Goal: Information Seeking & Learning: Learn about a topic

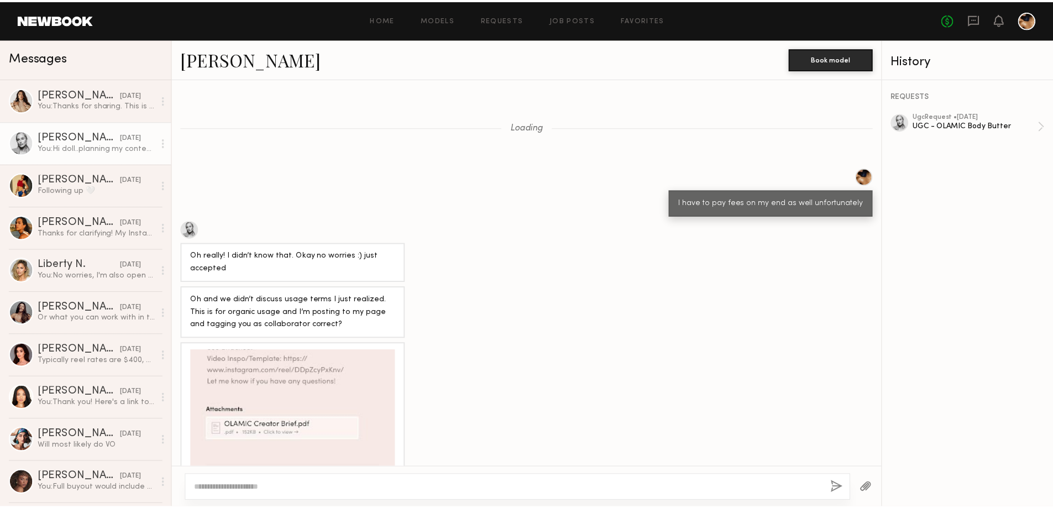
scroll to position [708, 0]
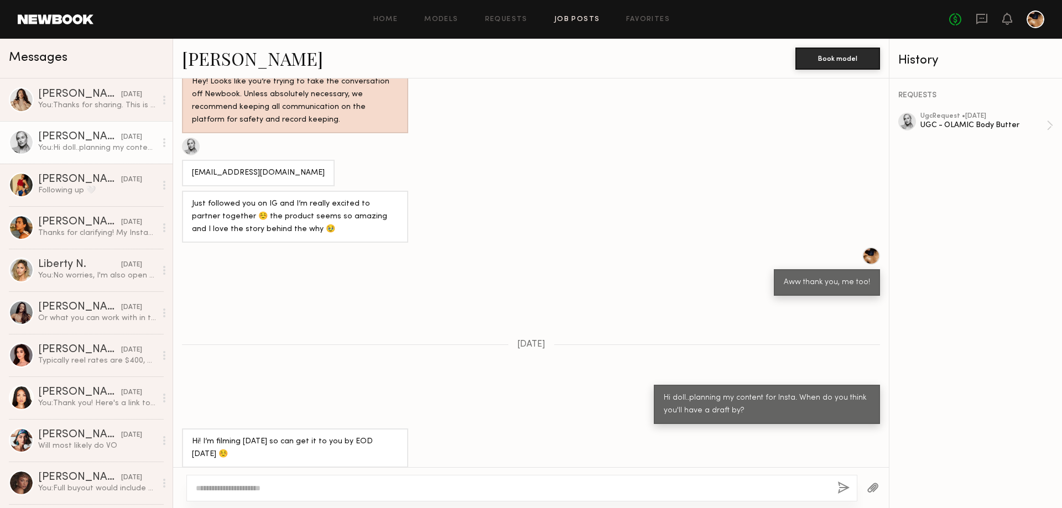
click at [589, 19] on link "Job Posts" at bounding box center [577, 19] width 46 height 7
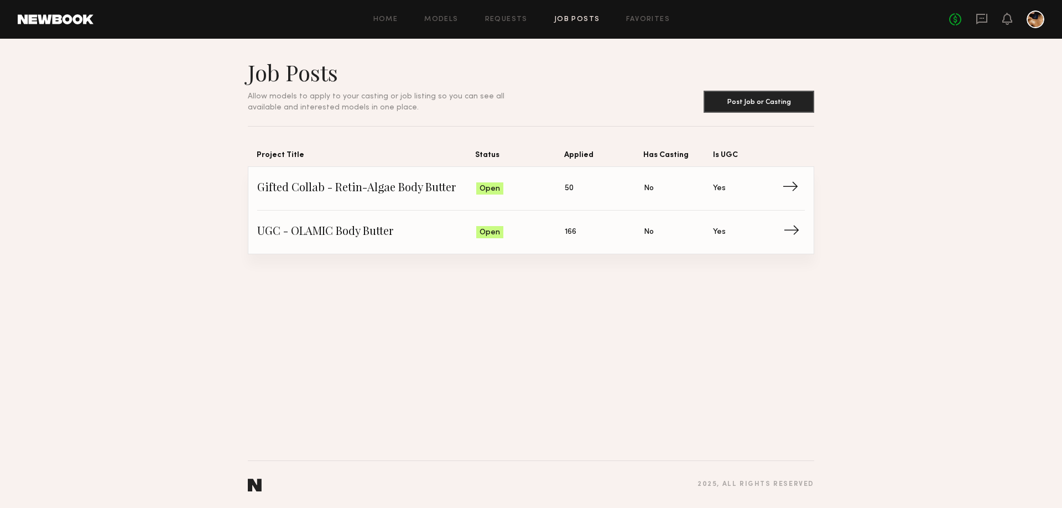
click at [414, 234] on span "UGC - OLAMIC Body Butter" at bounding box center [366, 232] width 219 height 17
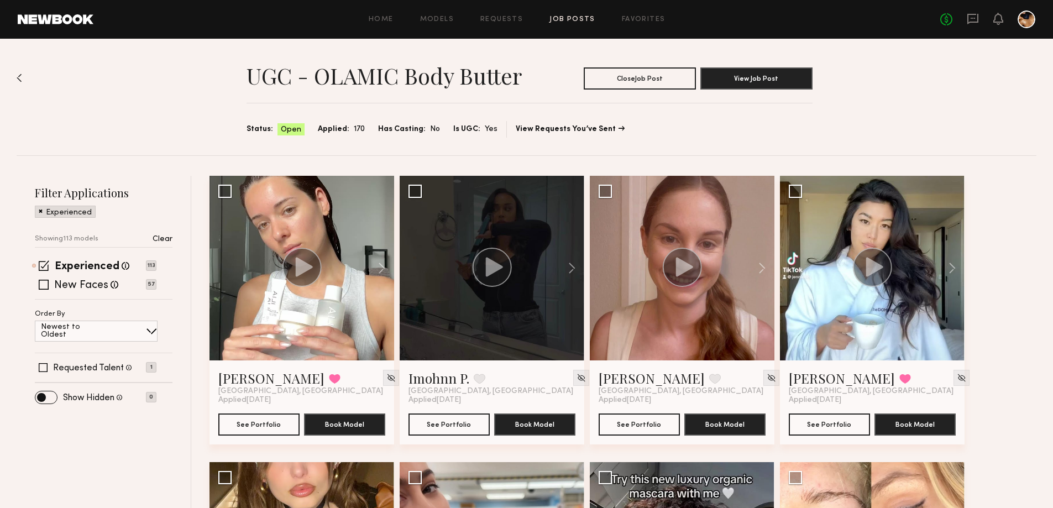
click at [19, 76] on img at bounding box center [20, 78] width 6 height 9
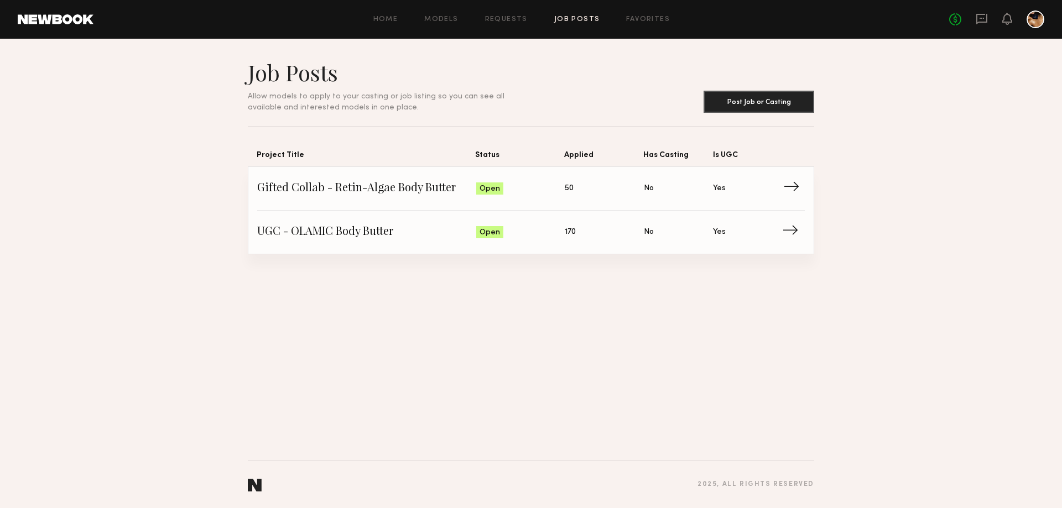
click at [435, 182] on span "Gifted Collab - Retin-Algae Body Butter" at bounding box center [366, 188] width 219 height 17
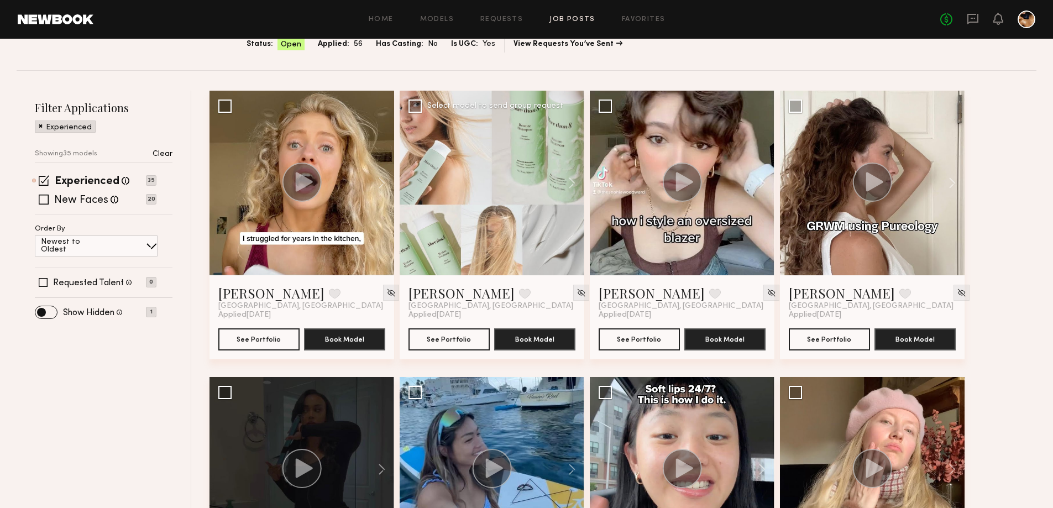
scroll to position [111, 0]
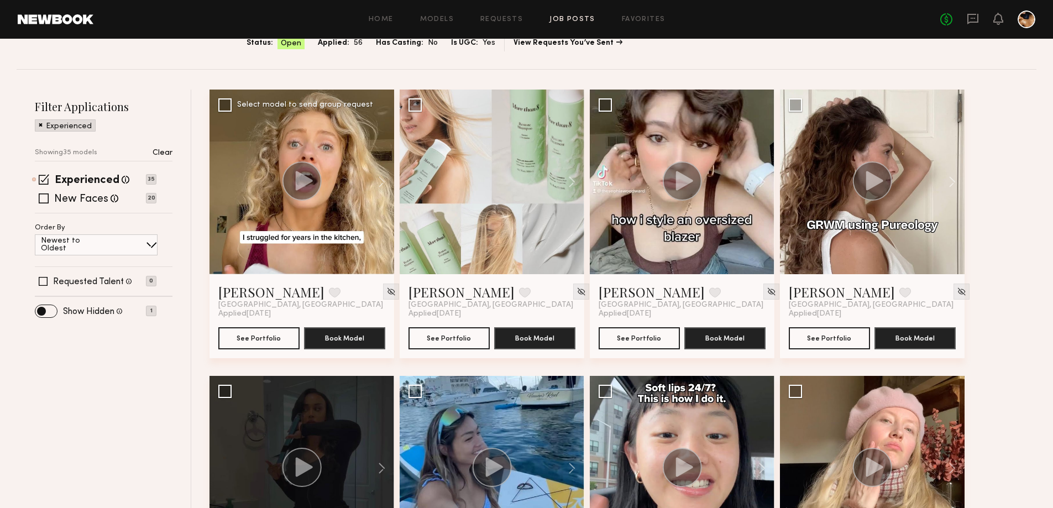
click at [302, 185] on icon at bounding box center [304, 180] width 17 height 19
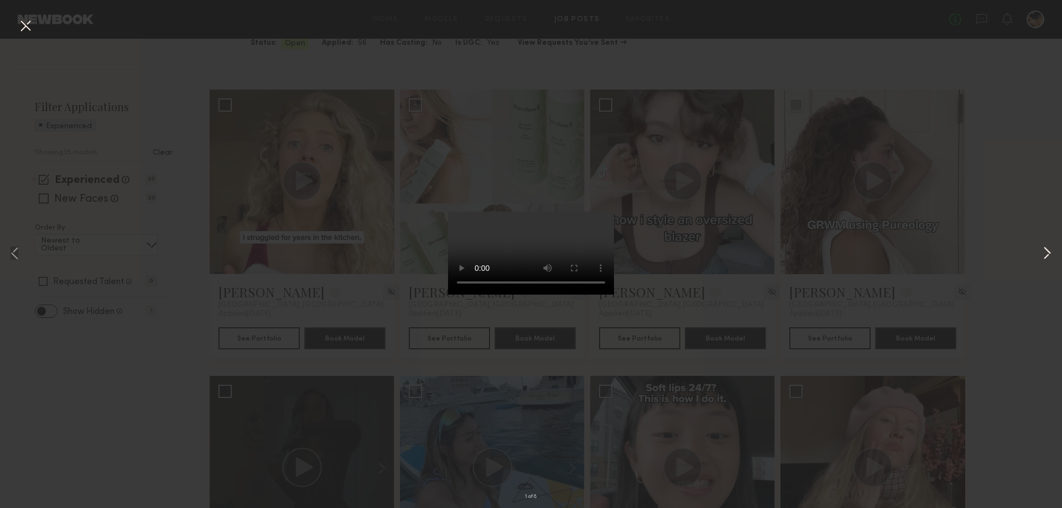
click at [1046, 247] on button at bounding box center [1046, 254] width 13 height 406
click at [1010, 224] on div "3 of 8" at bounding box center [531, 254] width 1062 height 508
click at [28, 29] on button at bounding box center [26, 27] width 18 height 20
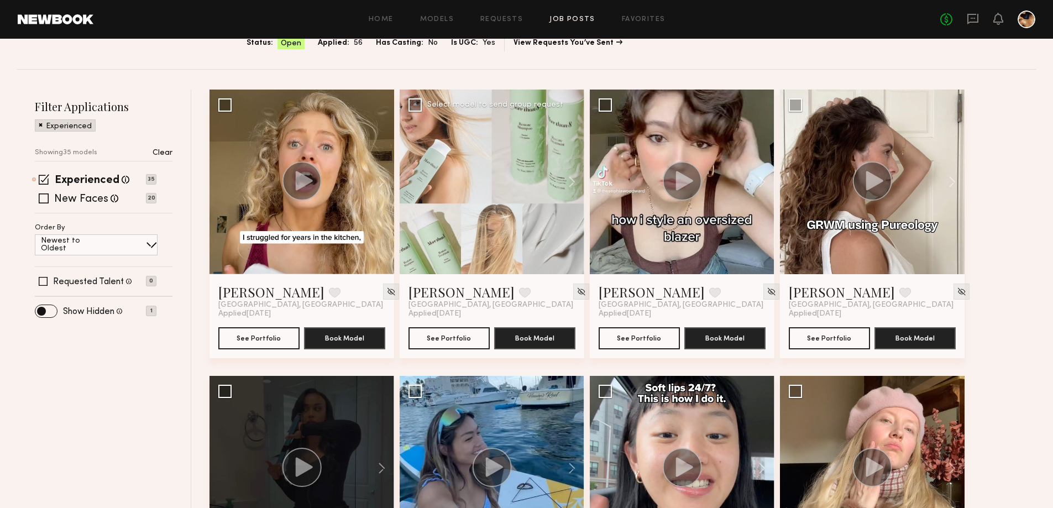
click at [537, 194] on div at bounding box center [492, 182] width 185 height 185
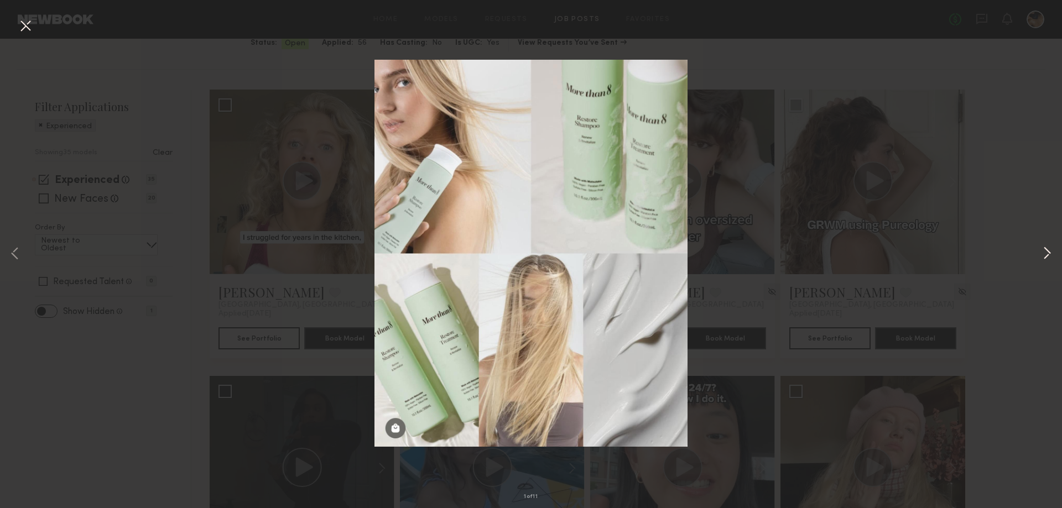
click at [1043, 256] on button at bounding box center [1046, 254] width 13 height 406
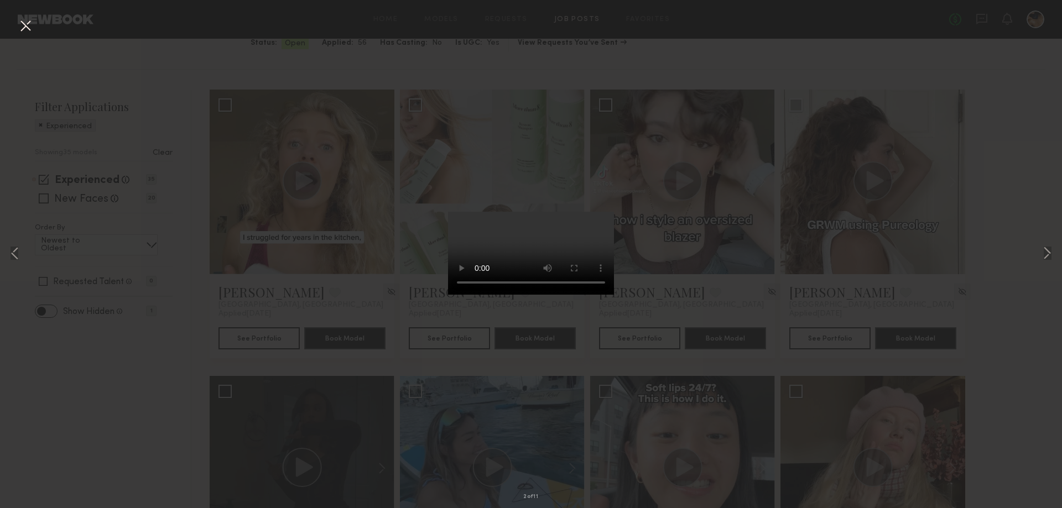
click at [367, 85] on div "2 of 11" at bounding box center [531, 254] width 1062 height 508
click at [25, 20] on button at bounding box center [26, 27] width 18 height 20
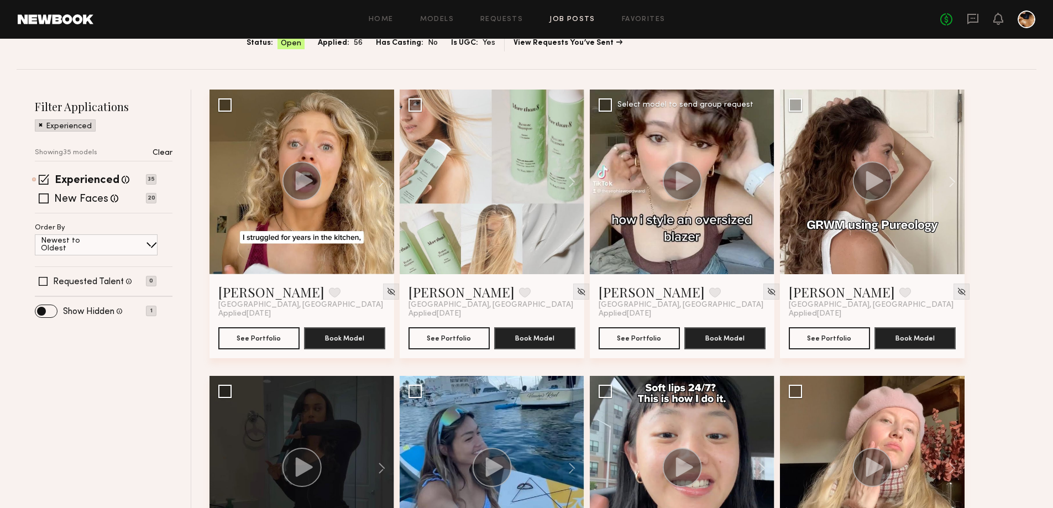
click at [727, 191] on div at bounding box center [682, 182] width 185 height 185
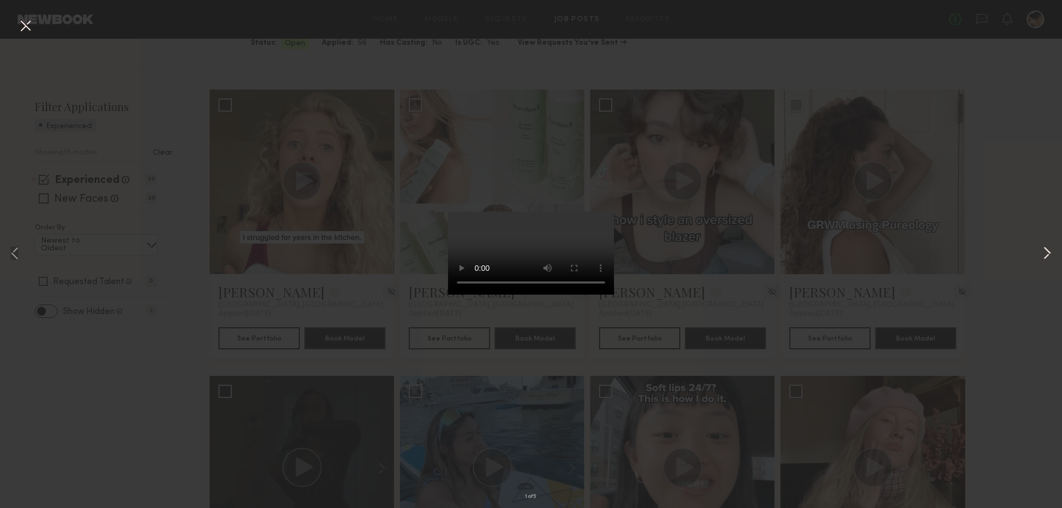
click at [1046, 258] on button at bounding box center [1046, 254] width 13 height 406
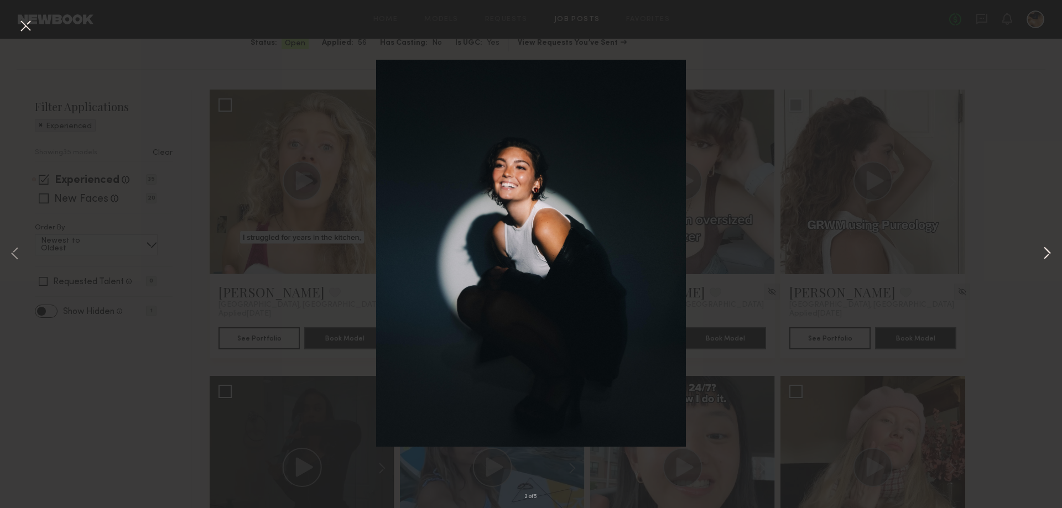
click at [1046, 258] on button at bounding box center [1046, 254] width 13 height 406
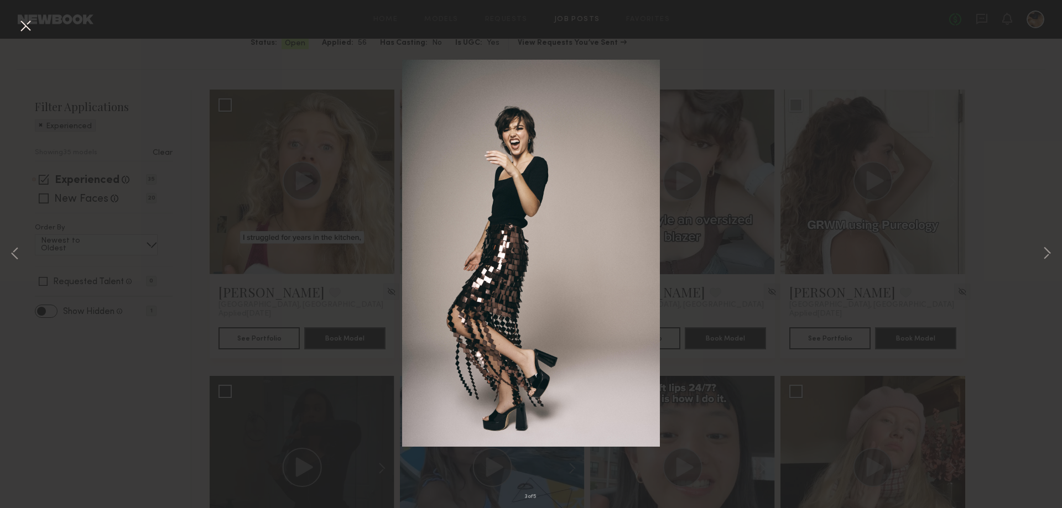
click at [1035, 281] on div "3 of 5" at bounding box center [531, 254] width 1062 height 508
click at [24, 29] on button at bounding box center [26, 27] width 18 height 20
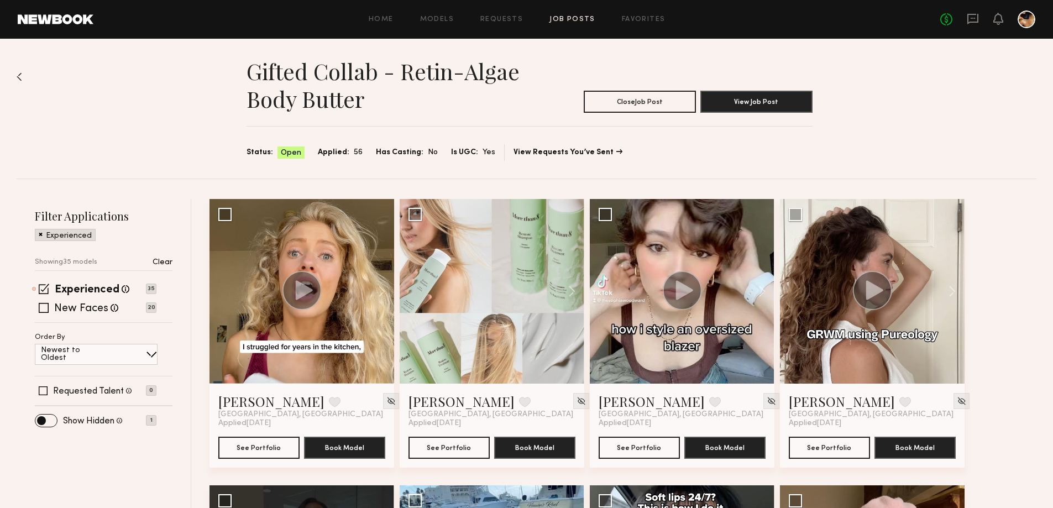
scroll to position [0, 0]
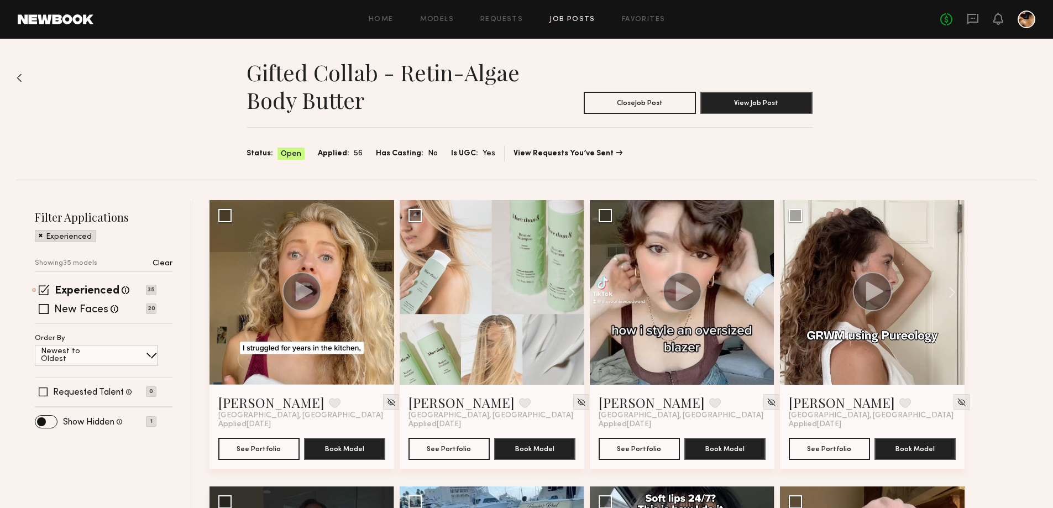
click at [69, 16] on link at bounding box center [56, 19] width 76 height 10
